Goal: Find specific page/section: Find specific page/section

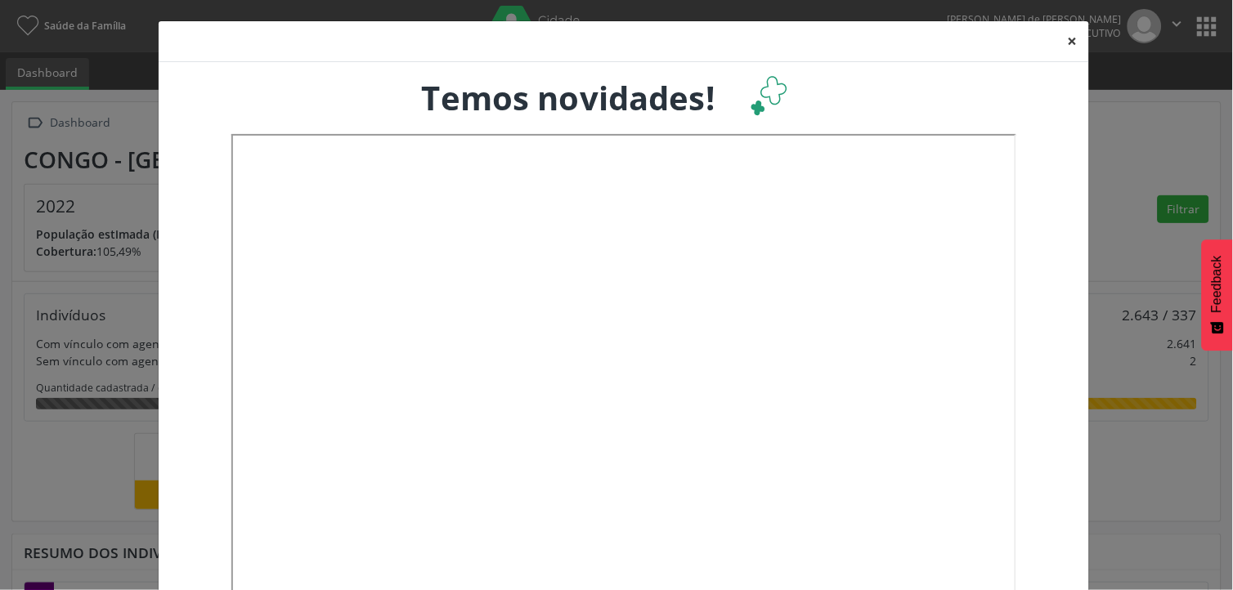
click at [1069, 35] on button "×" at bounding box center [1072, 41] width 33 height 40
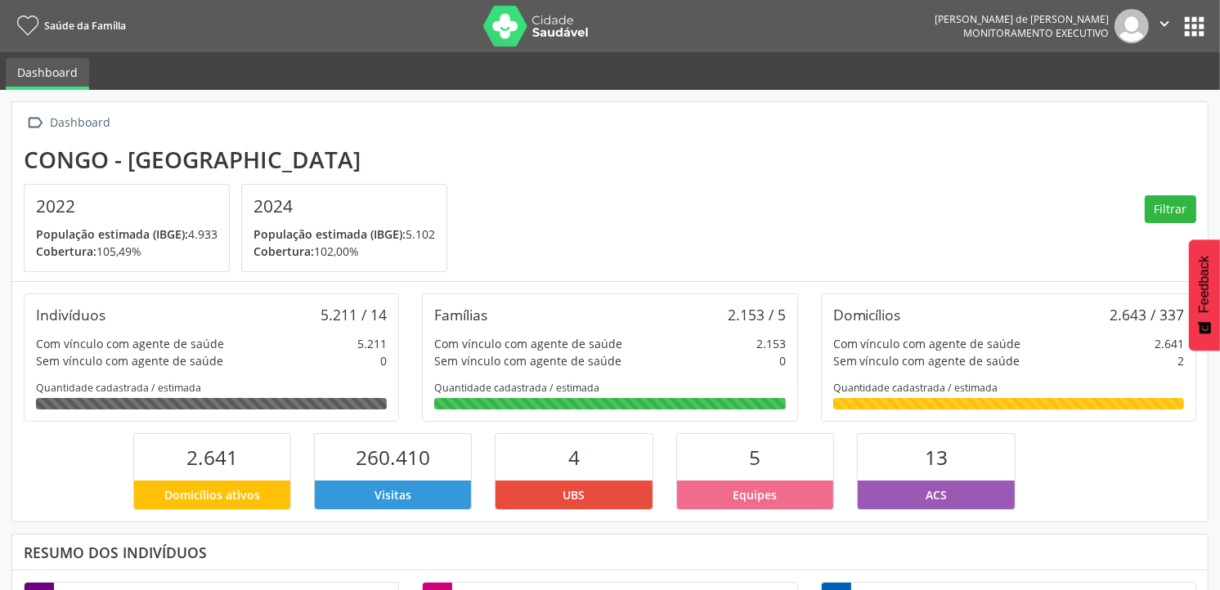
click at [1199, 26] on button "apps" at bounding box center [1194, 26] width 29 height 29
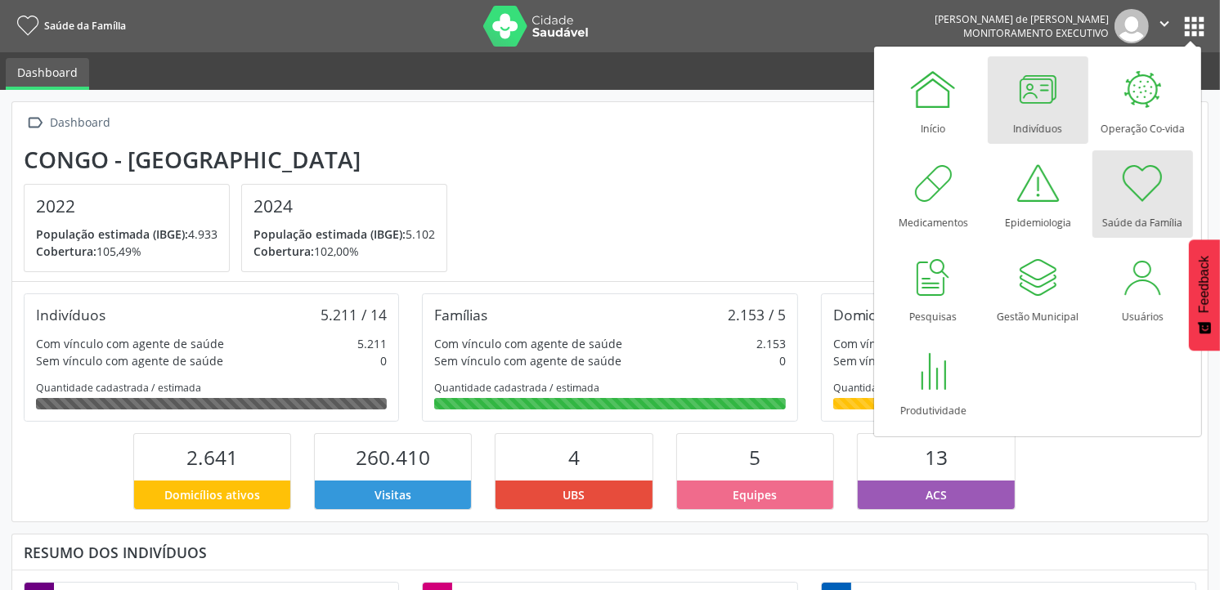
click at [1038, 119] on div "Indivíduos" at bounding box center [1037, 125] width 49 height 22
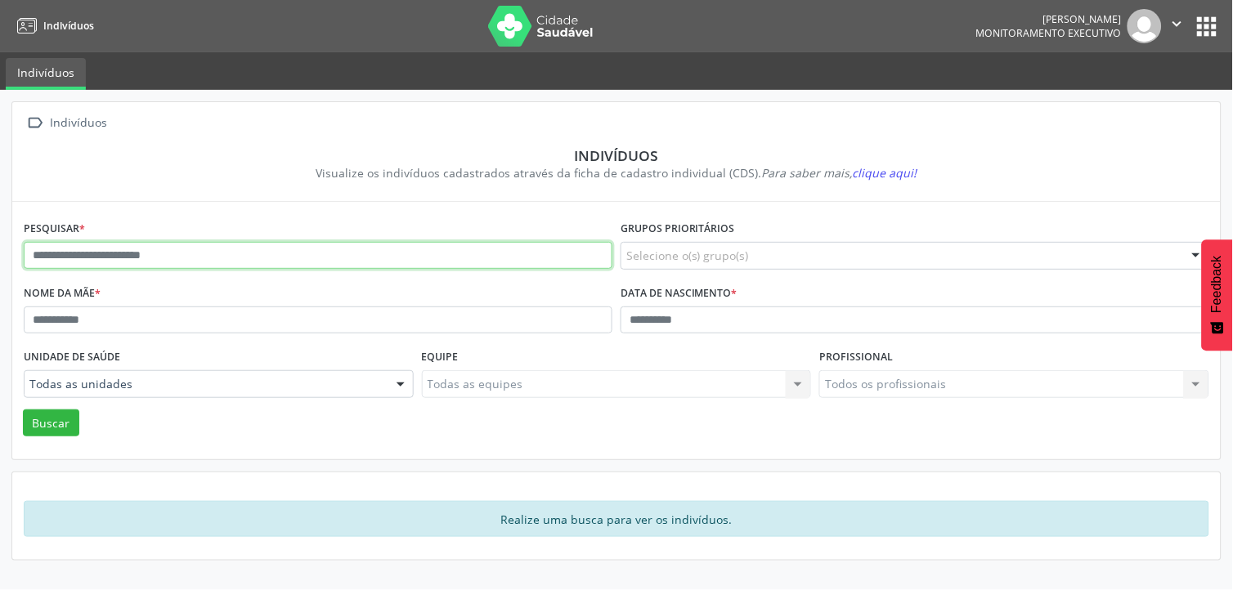
click at [469, 257] on input "text" at bounding box center [318, 256] width 589 height 28
type input "**********"
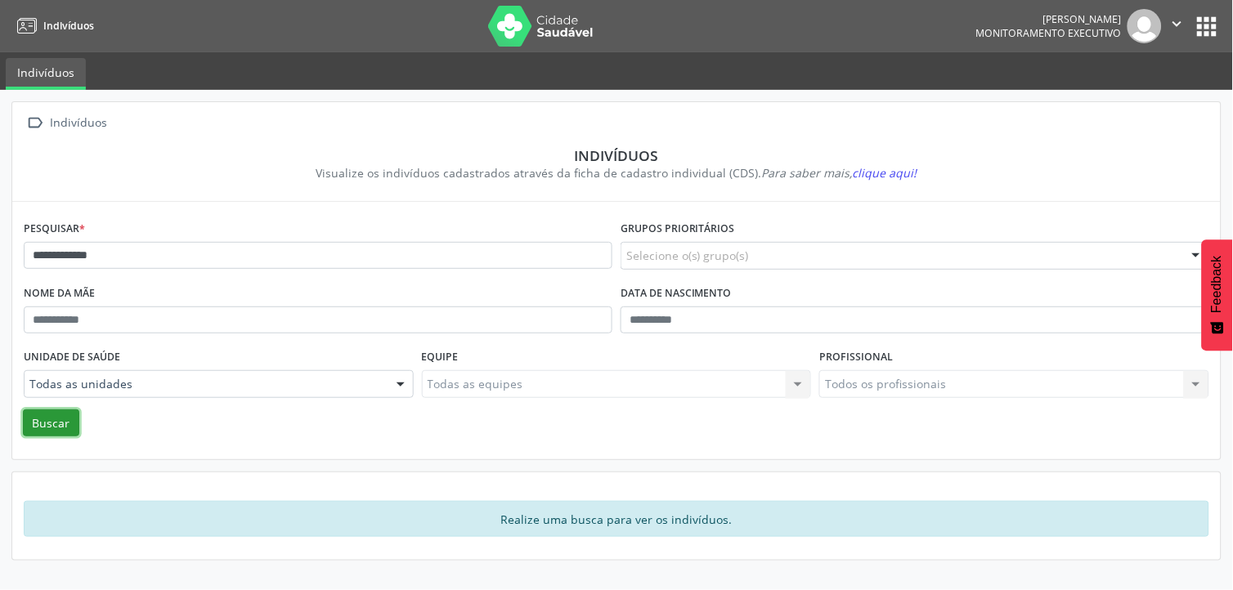
click at [47, 417] on button "Buscar" at bounding box center [51, 424] width 56 height 28
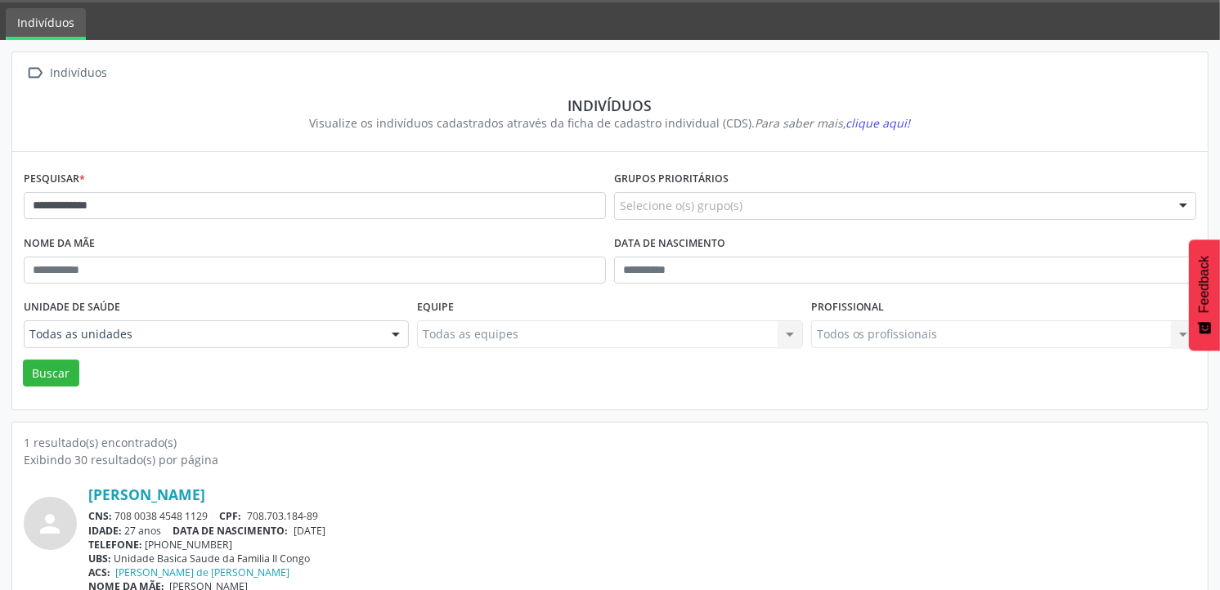
scroll to position [77, 0]
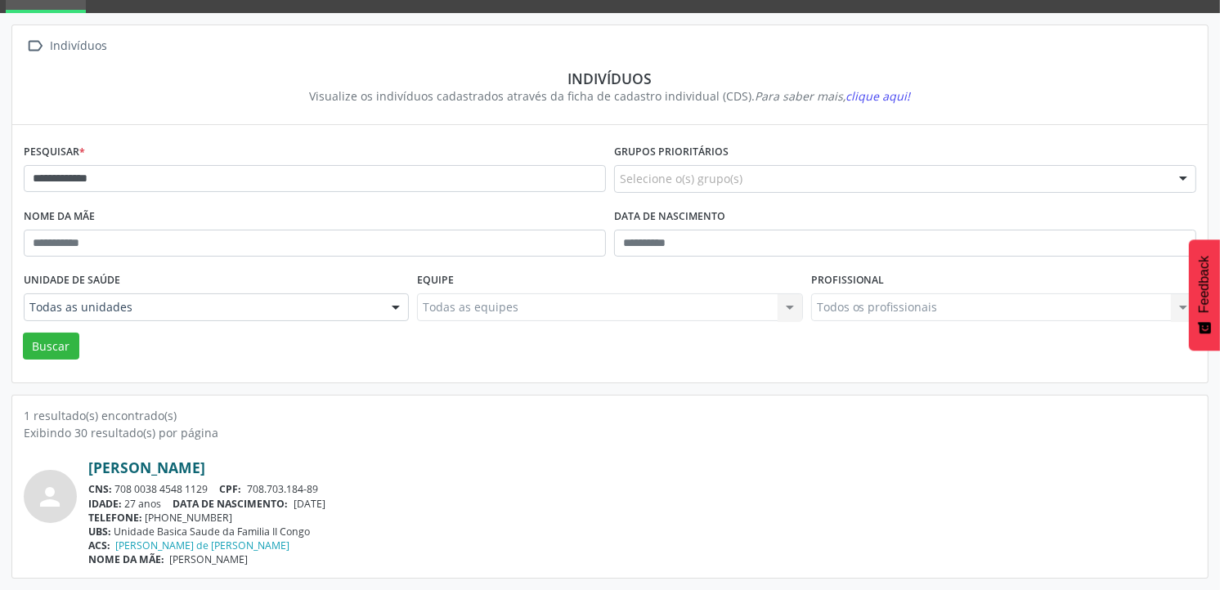
click at [196, 470] on link "[PERSON_NAME]" at bounding box center [146, 468] width 117 height 18
